Goal: Task Accomplishment & Management: Manage account settings

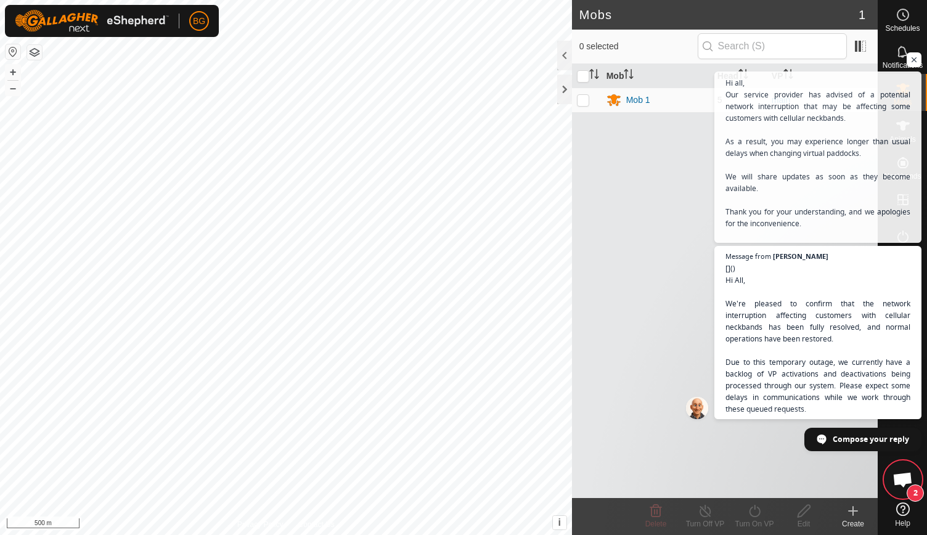
scroll to position [1751, 0]
click at [567, 81] on div at bounding box center [564, 90] width 15 height 30
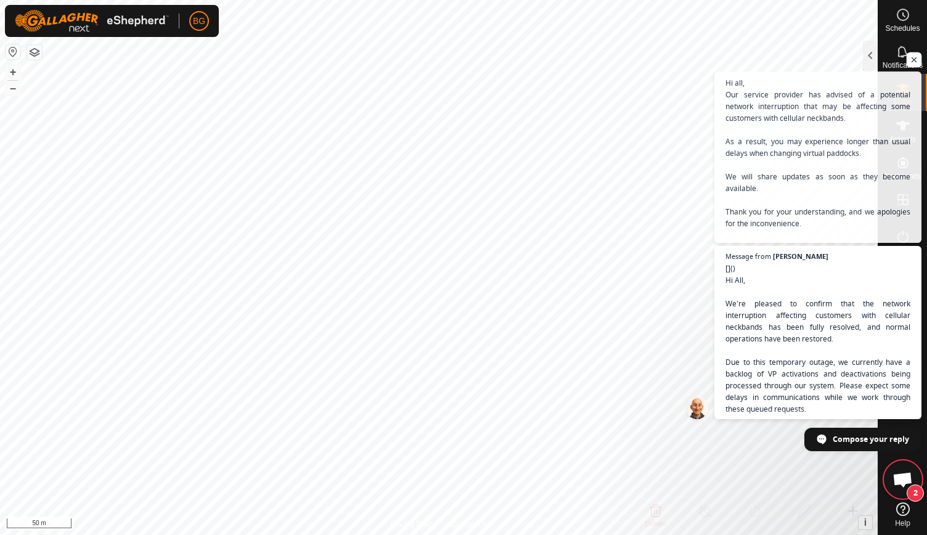
click at [908, 60] on span "Open chat" at bounding box center [913, 59] width 15 height 15
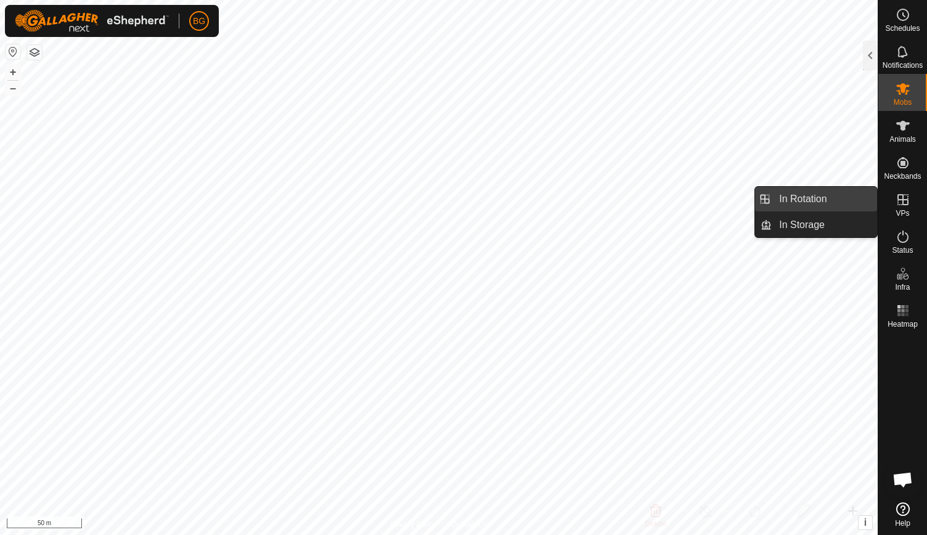
click at [823, 205] on link "In Rotation" at bounding box center [823, 199] width 105 height 25
click at [801, 198] on link "In Rotation" at bounding box center [823, 199] width 105 height 25
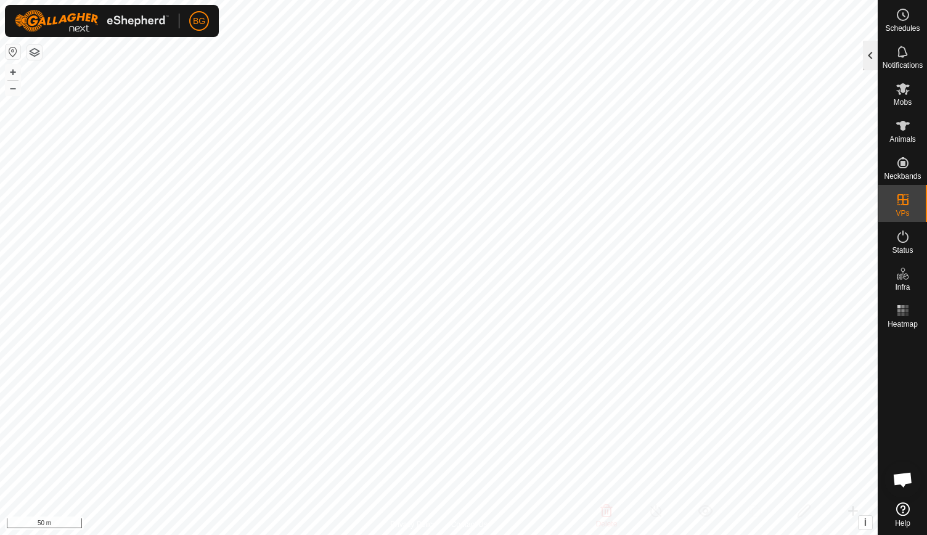
click at [872, 61] on div at bounding box center [869, 56] width 15 height 30
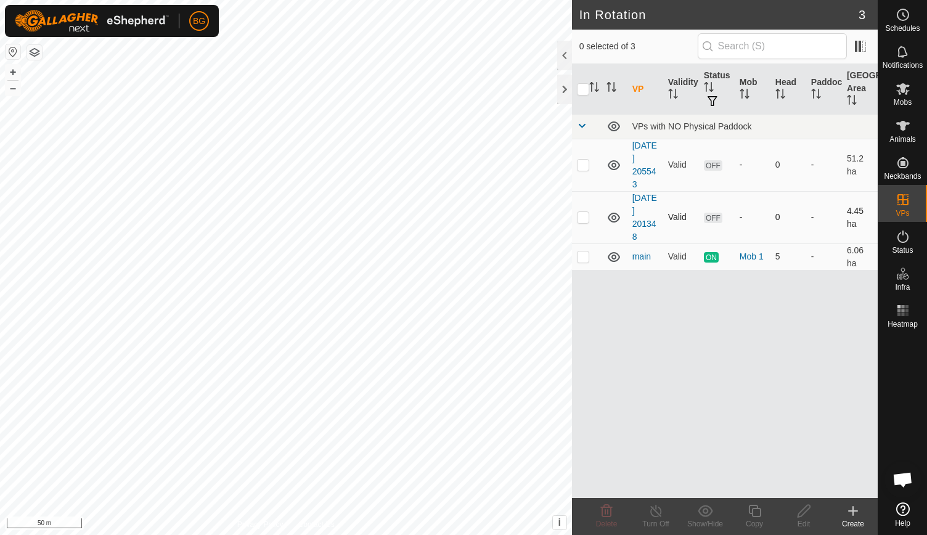
click at [589, 213] on td at bounding box center [587, 217] width 30 height 52
checkbox input "true"
click at [802, 514] on icon at bounding box center [803, 511] width 12 height 12
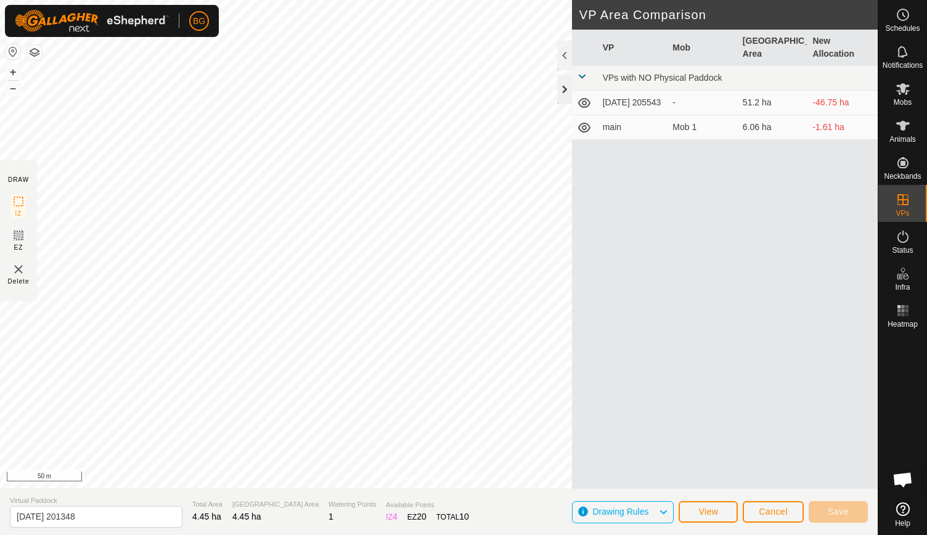
click at [562, 92] on div at bounding box center [564, 90] width 15 height 30
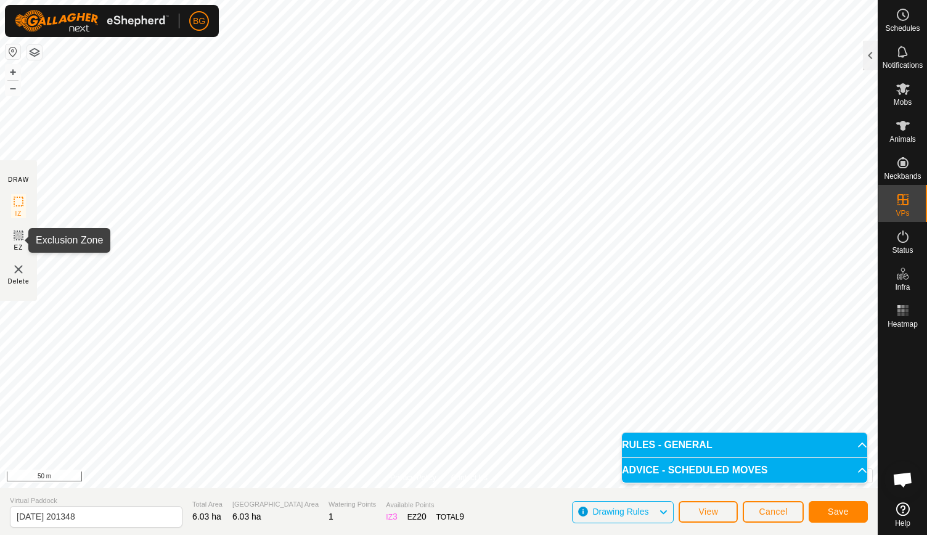
click at [16, 240] on rect at bounding box center [19, 235] width 10 height 10
click at [17, 269] on img at bounding box center [18, 269] width 15 height 15
click at [850, 509] on button "Save" at bounding box center [837, 512] width 59 height 22
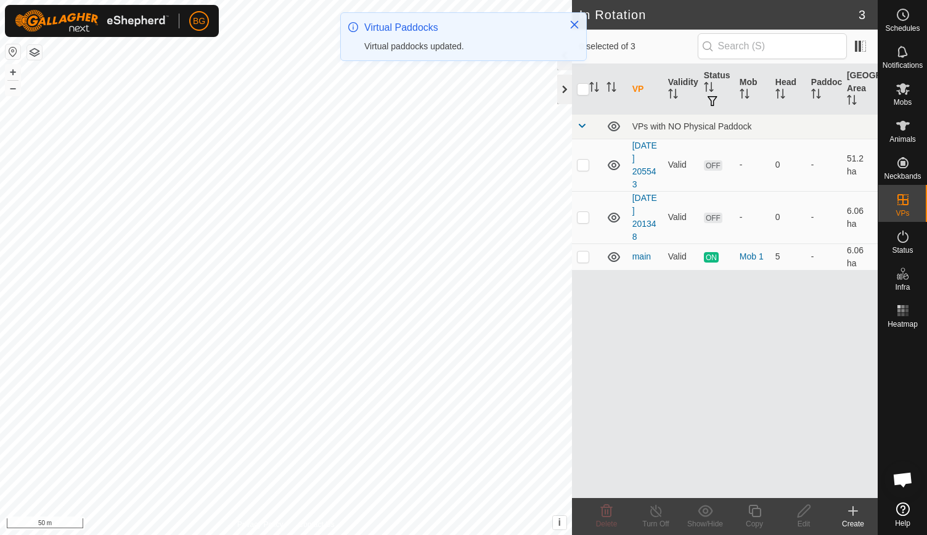
click at [567, 92] on div at bounding box center [564, 90] width 15 height 30
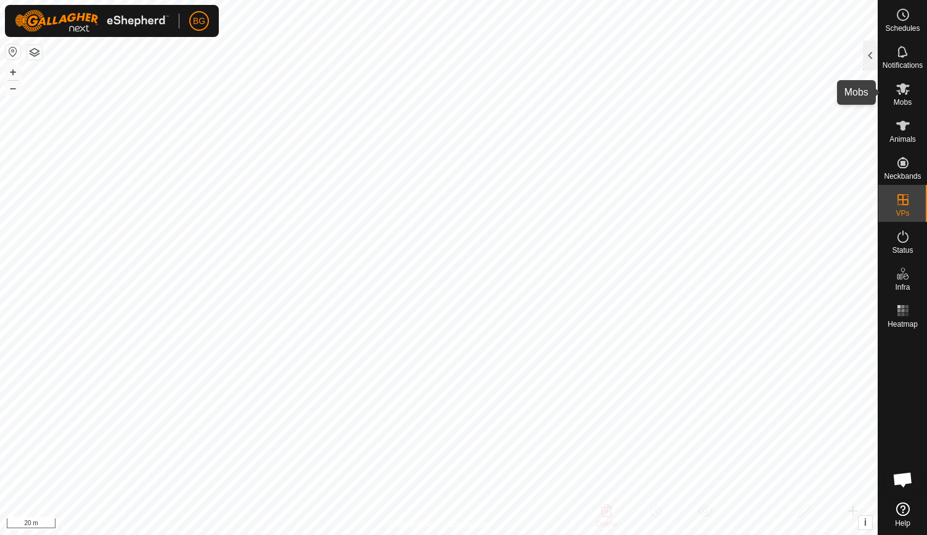
click at [899, 97] on es-mob-svg-icon at bounding box center [902, 89] width 22 height 20
click at [871, 56] on div at bounding box center [869, 56] width 15 height 30
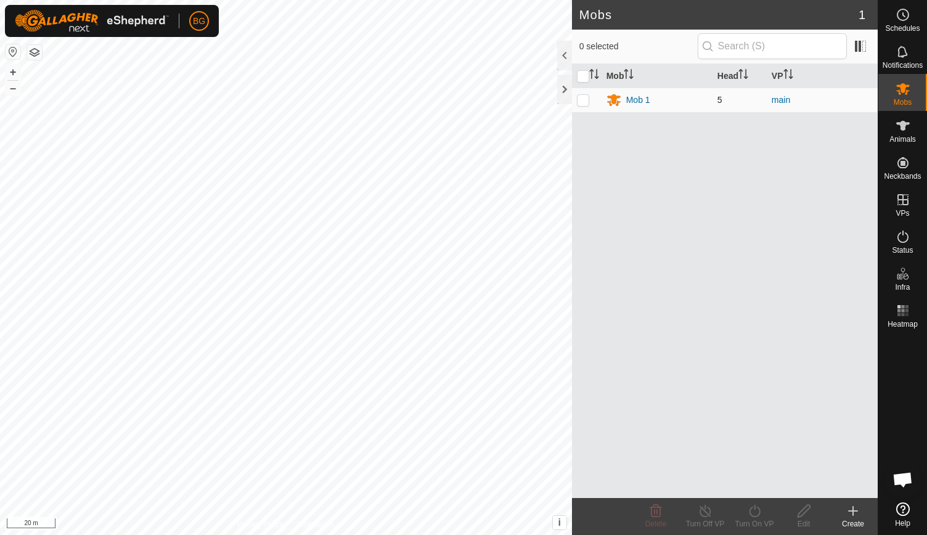
click at [585, 102] on p-checkbox at bounding box center [583, 100] width 12 height 10
checkbox input "true"
click at [750, 517] on icon at bounding box center [754, 510] width 15 height 15
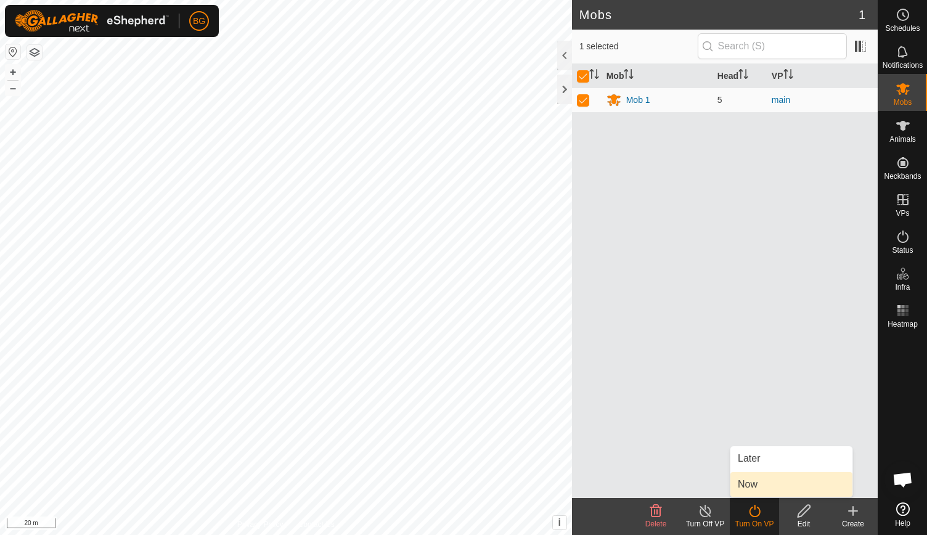
click at [763, 478] on link "Now" at bounding box center [791, 484] width 122 height 25
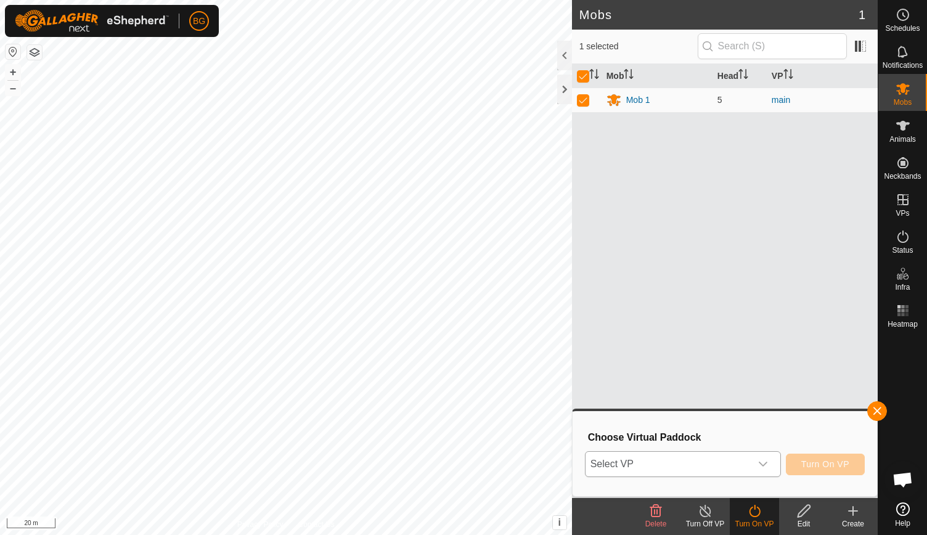
click at [765, 463] on icon "dropdown trigger" at bounding box center [762, 463] width 9 height 5
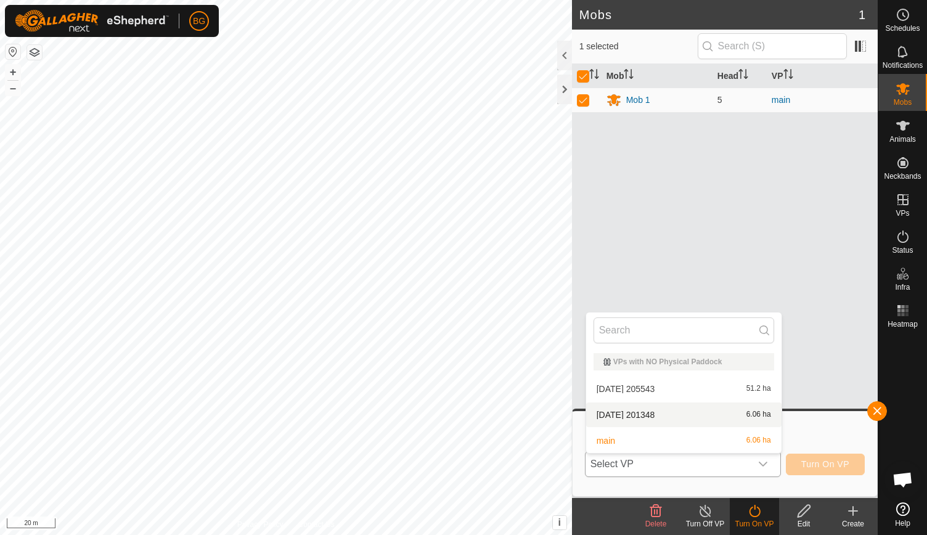
click at [729, 416] on li "[DATE] 201348 6.06 ha" at bounding box center [683, 414] width 195 height 25
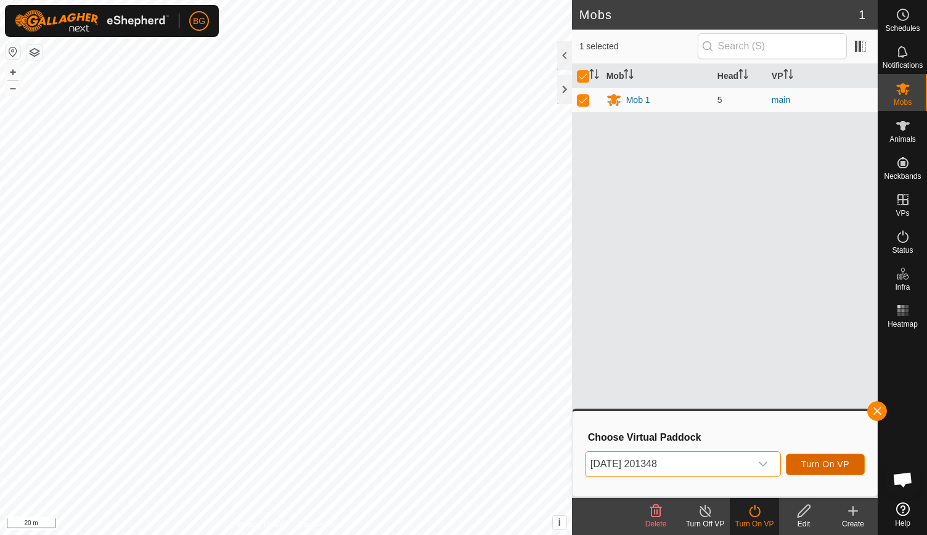
click at [817, 464] on span "Turn On VP" at bounding box center [825, 464] width 48 height 10
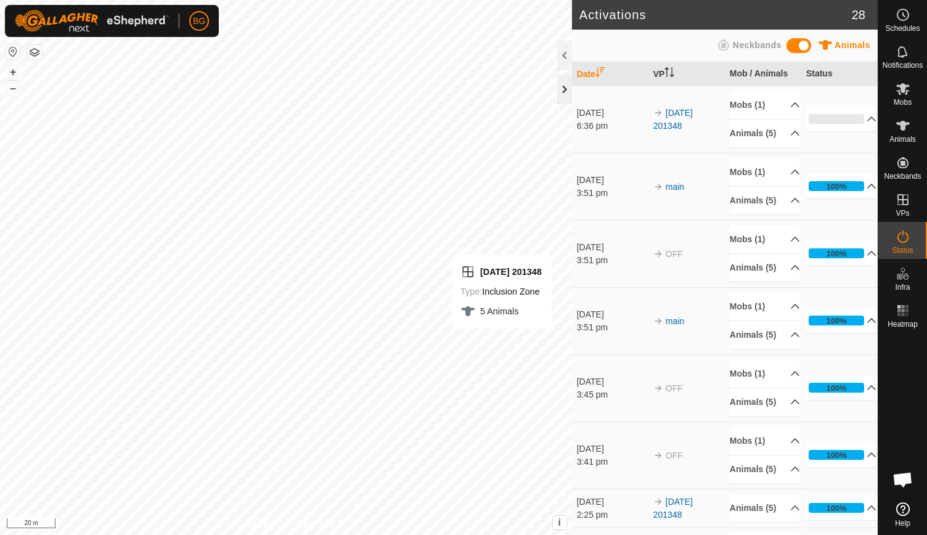
click at [567, 89] on div at bounding box center [564, 90] width 15 height 30
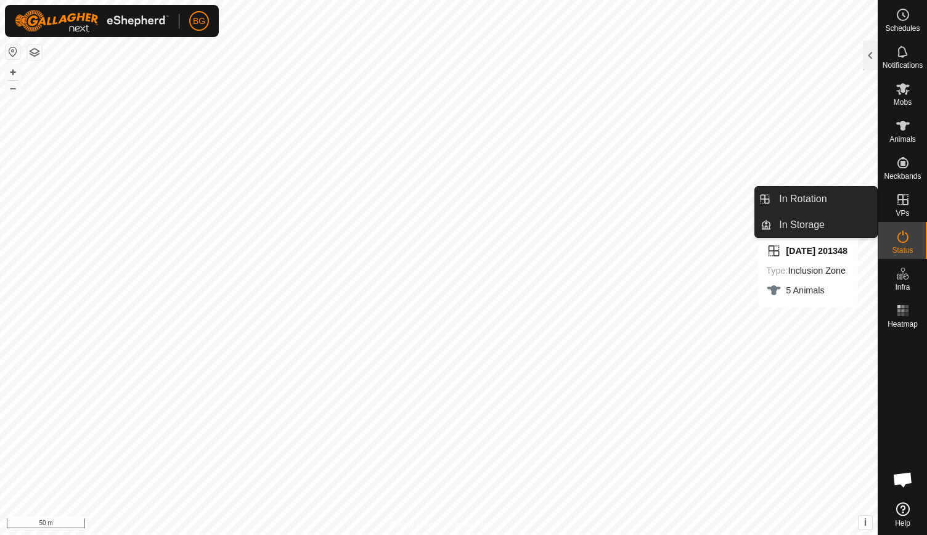
click at [903, 197] on icon at bounding box center [902, 199] width 15 height 15
click at [839, 199] on link "In Rotation" at bounding box center [823, 199] width 105 height 25
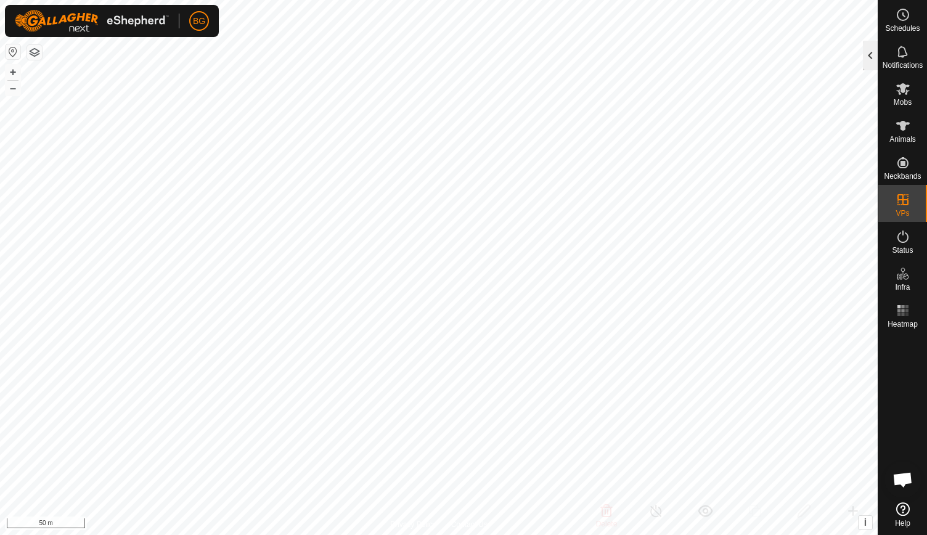
click at [871, 55] on div at bounding box center [869, 56] width 15 height 30
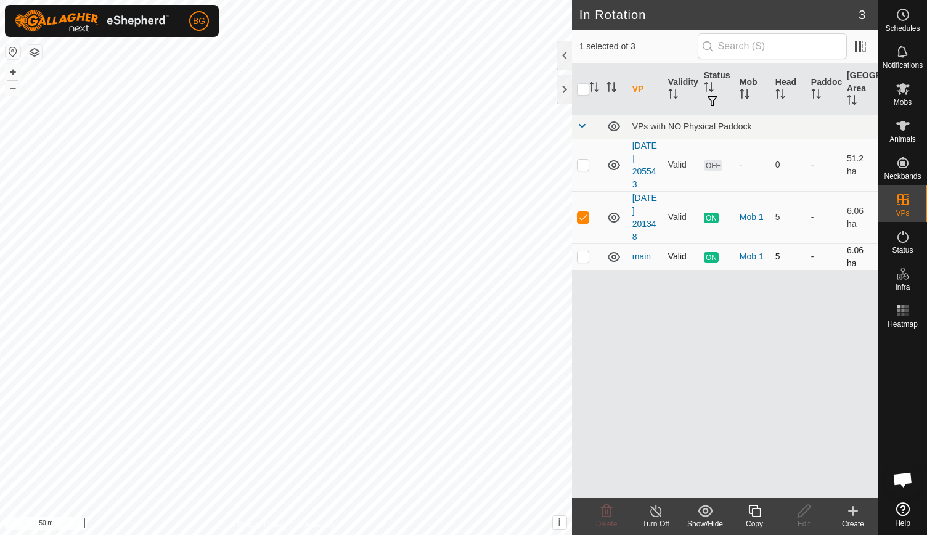
click at [584, 255] on p-checkbox at bounding box center [583, 256] width 12 height 10
checkbox input "true"
click at [582, 212] on p-checkbox at bounding box center [583, 217] width 12 height 10
checkbox input "false"
click at [582, 253] on p-checkbox at bounding box center [583, 256] width 12 height 10
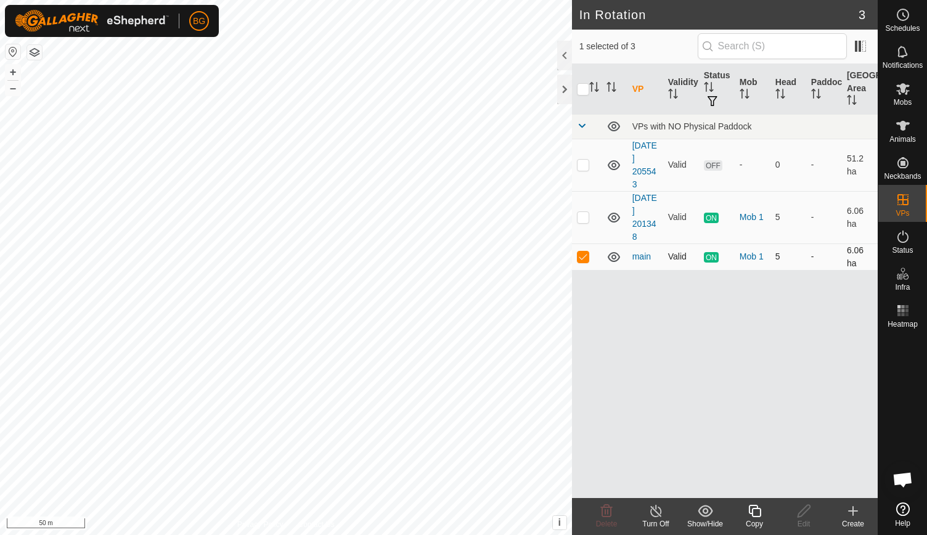
checkbox input "false"
click at [582, 217] on p-checkbox at bounding box center [583, 217] width 12 height 10
checkbox input "true"
click at [586, 258] on p-checkbox at bounding box center [583, 256] width 12 height 10
checkbox input "true"
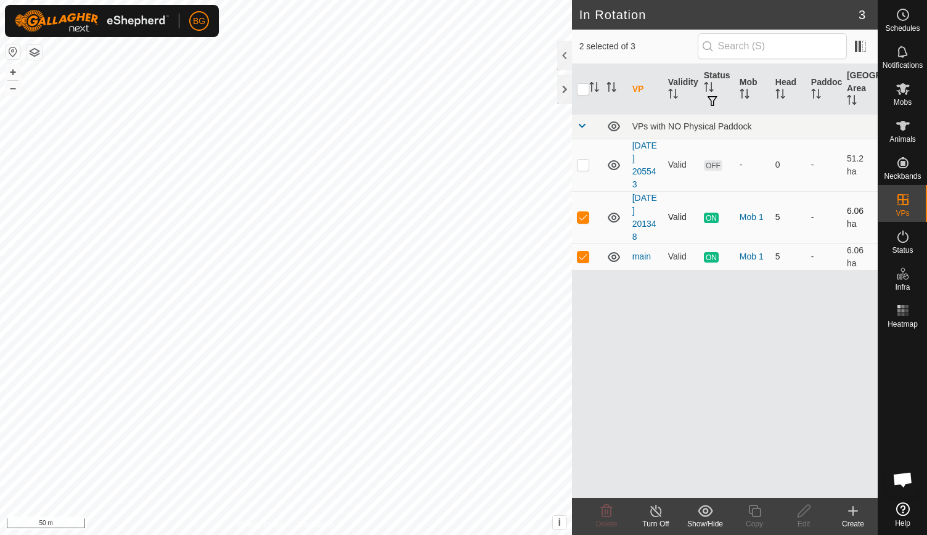
click at [587, 216] on p-checkbox at bounding box center [583, 217] width 12 height 10
checkbox input "false"
click at [661, 511] on icon at bounding box center [655, 510] width 15 height 15
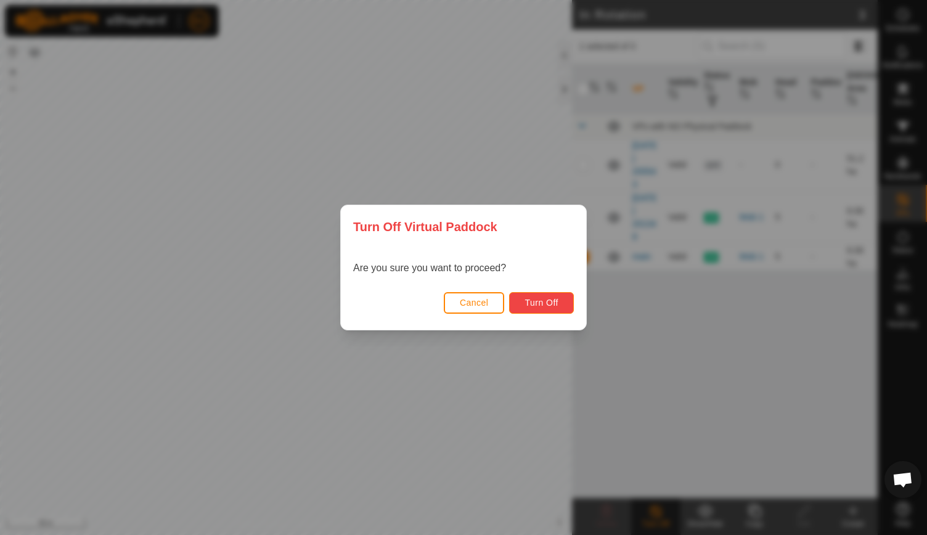
click at [554, 301] on span "Turn Off" at bounding box center [541, 303] width 34 height 10
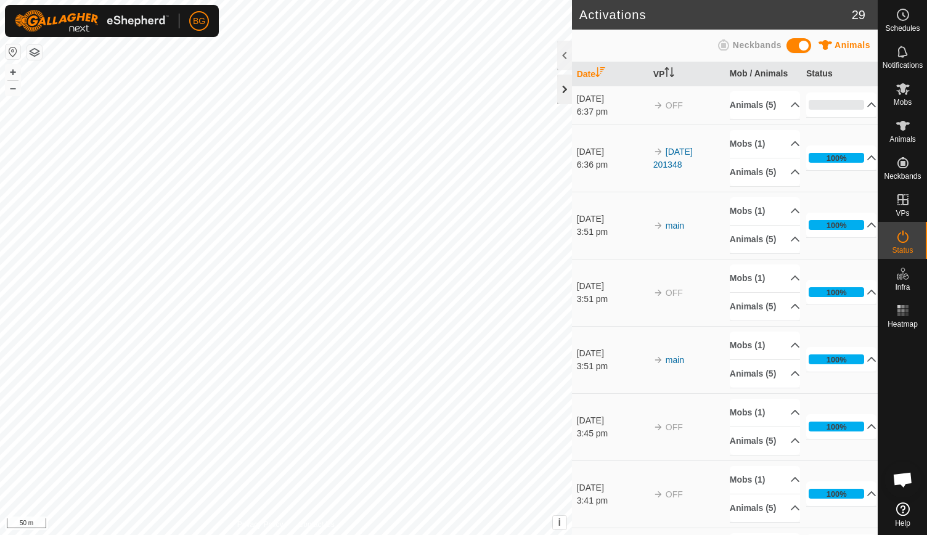
click at [562, 87] on div at bounding box center [564, 90] width 15 height 30
